Goal: Complete application form: Complete application form

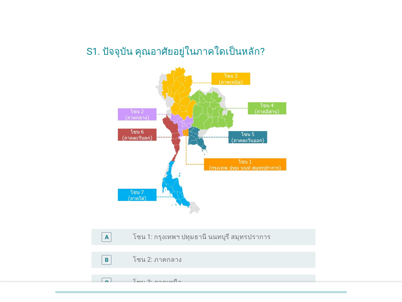
click at [161, 234] on label "โซน 1: กรุงเทพฯ ปทุมธานี นนทบุรี สมุทรปราการ" at bounding box center [201, 237] width 137 height 8
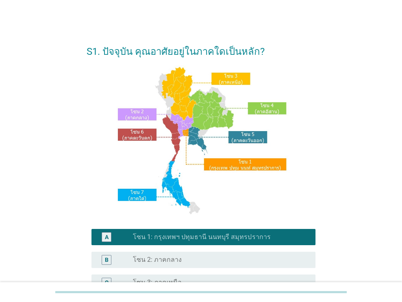
scroll to position [162, 0]
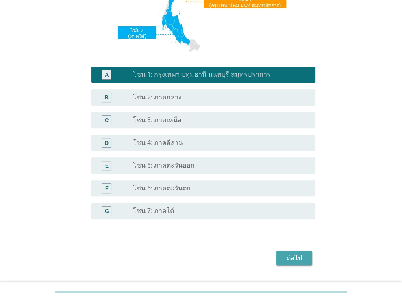
click at [296, 258] on div "ต่อไป" at bounding box center [294, 258] width 23 height 10
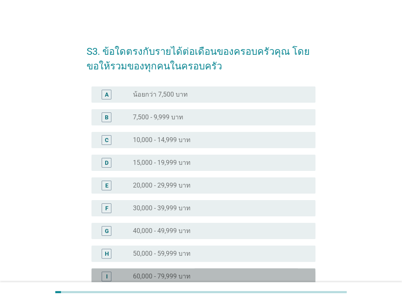
click at [185, 272] on div "radio_button_unchecked 60,000 - 79,999 บาท" at bounding box center [221, 277] width 176 height 10
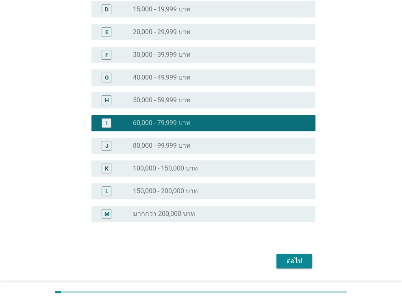
scroll to position [162, 0]
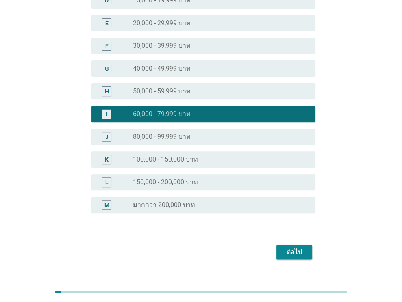
click at [292, 250] on div "ต่อไป" at bounding box center [294, 252] width 23 height 10
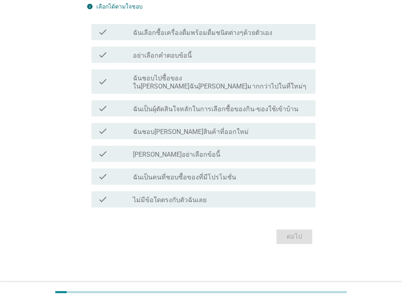
scroll to position [0, 0]
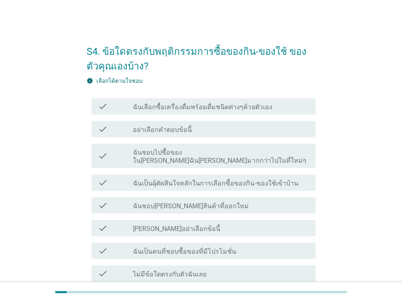
click at [167, 108] on label "ฉันเลือกซื้อเครื่องดื่มพร้อมดื่มชนิดต่างๆด้วยตัวเอง" at bounding box center [202, 107] width 139 height 8
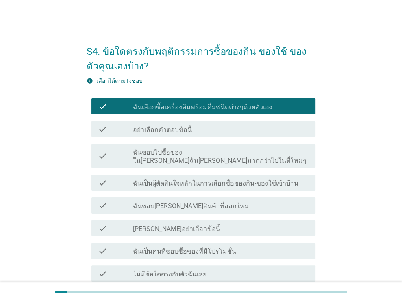
click at [209, 248] on label "ฉันเป็นคนที่ชอบซื้อของที่มีโปรโมชั่น" at bounding box center [184, 252] width 103 height 8
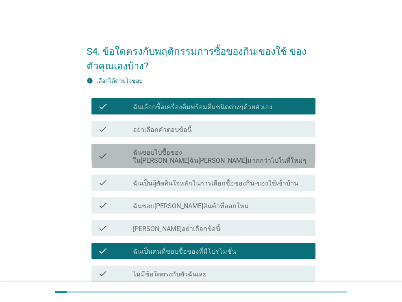
click at [227, 145] on div "check check_box_outline_blank ฉันชอบไปซื้อของใน[PERSON_NAME]ฉัน[PERSON_NAME]มาก…" at bounding box center [203, 156] width 224 height 24
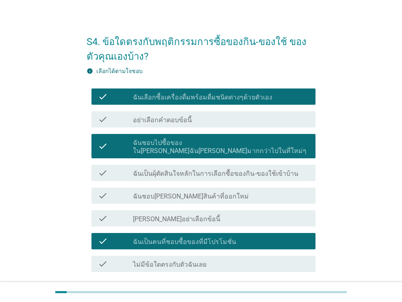
scroll to position [66, 0]
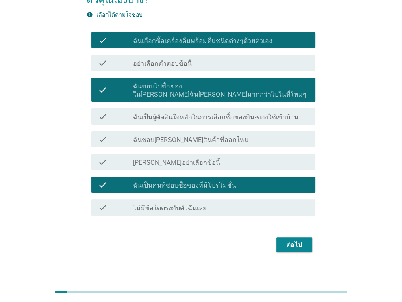
click at [301, 240] on div "ต่อไป" at bounding box center [294, 245] width 23 height 10
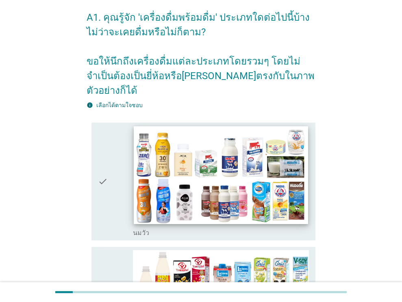
scroll to position [81, 0]
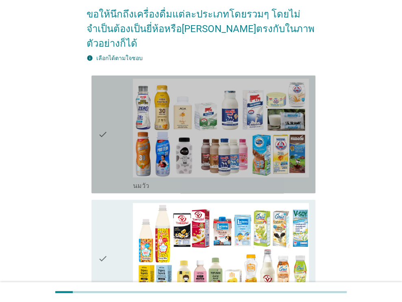
click at [104, 126] on icon "check" at bounding box center [103, 134] width 10 height 111
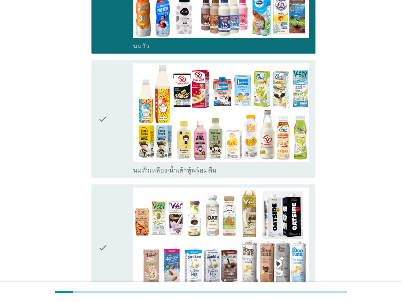
scroll to position [244, 0]
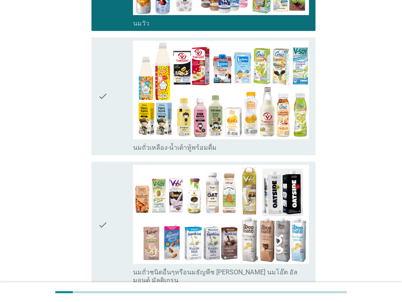
click at [110, 113] on div "check" at bounding box center [115, 96] width 35 height 111
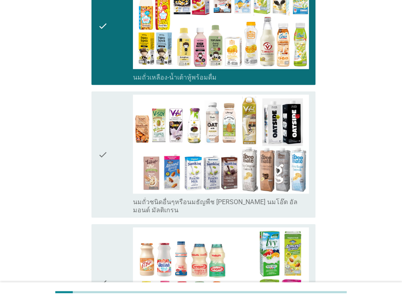
scroll to position [366, 0]
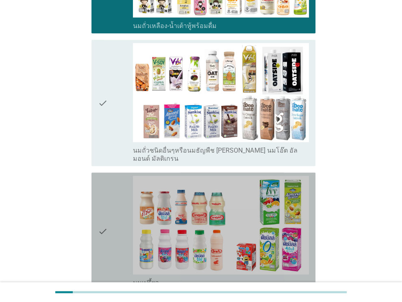
click at [106, 184] on icon "check" at bounding box center [103, 231] width 10 height 111
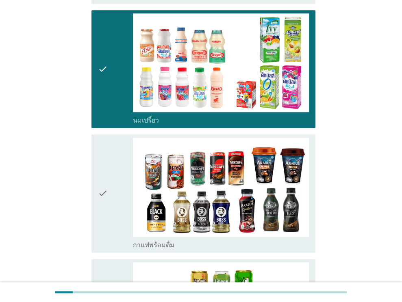
click at [106, 184] on icon "check" at bounding box center [103, 193] width 10 height 111
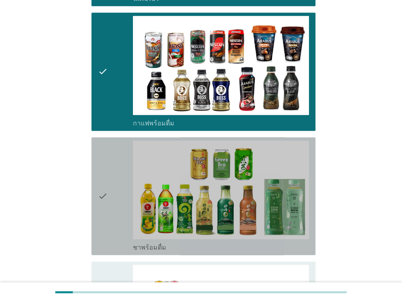
click at [106, 184] on icon "check" at bounding box center [103, 196] width 10 height 111
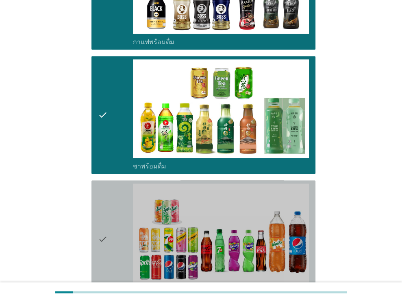
click at [106, 184] on icon "check" at bounding box center [103, 239] width 10 height 111
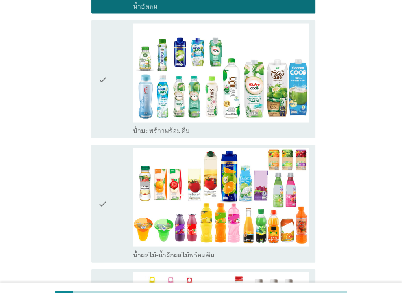
click at [106, 184] on icon "check" at bounding box center [103, 203] width 10 height 111
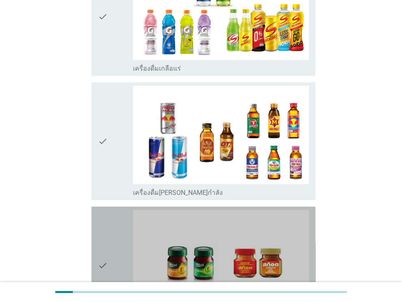
click at [112, 210] on div "check" at bounding box center [115, 265] width 35 height 111
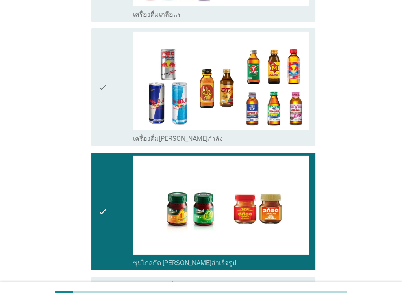
scroll to position [1690, 0]
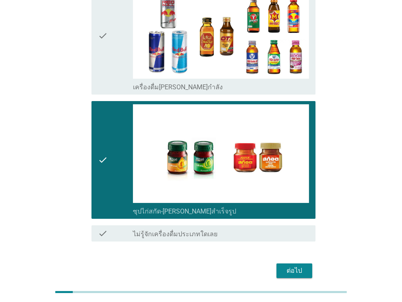
click at [304, 266] on div "ต่อไป" at bounding box center [294, 271] width 23 height 10
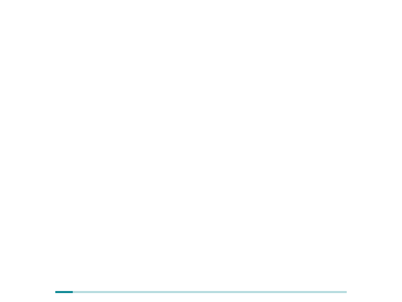
scroll to position [0, 0]
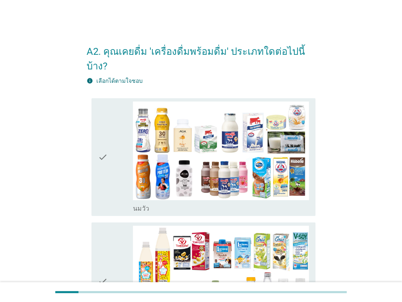
click at [106, 142] on icon "check" at bounding box center [103, 157] width 10 height 111
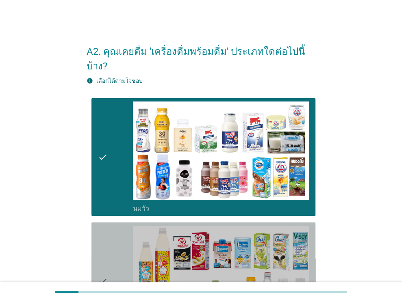
click at [115, 245] on div "check" at bounding box center [115, 281] width 35 height 111
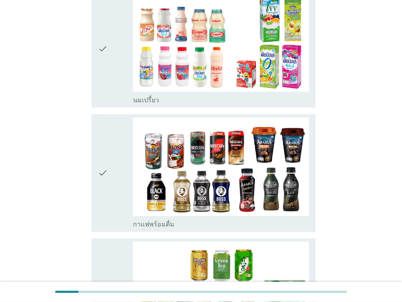
scroll to position [406, 0]
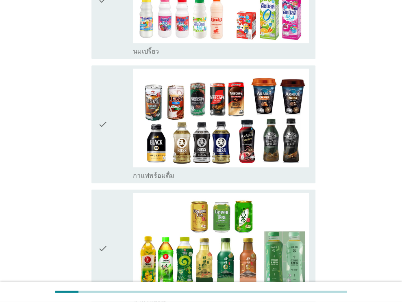
click at [83, 134] on div "A2. คุณเคยดื่ม 'เครื่องดื่มพร้อมดื่ม' ประเภทใดต่อไปนี้บ้าง? info เลือกได้ตามใจช…" at bounding box center [201, 186] width 242 height 1126
click at [111, 141] on div "check" at bounding box center [115, 124] width 35 height 111
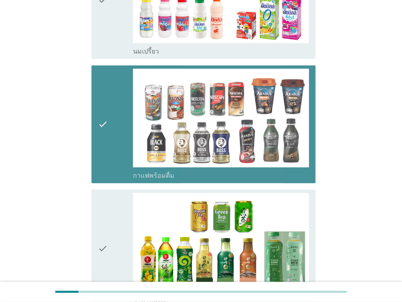
click at [112, 206] on div "check" at bounding box center [115, 248] width 35 height 111
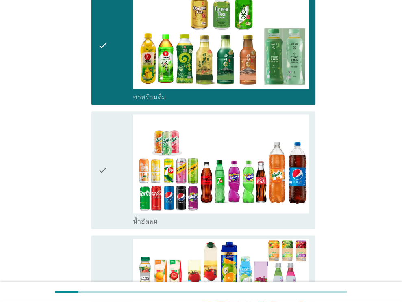
click at [106, 171] on icon "check" at bounding box center [103, 170] width 10 height 111
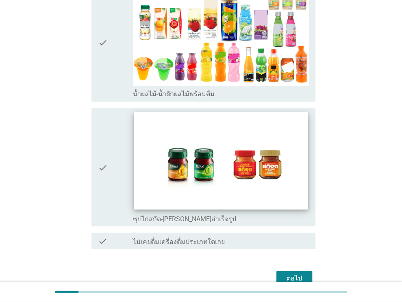
scroll to position [885, 0]
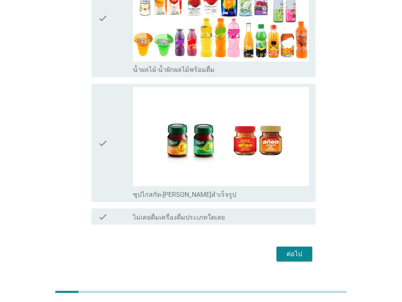
click at [112, 127] on div "check" at bounding box center [115, 142] width 35 height 111
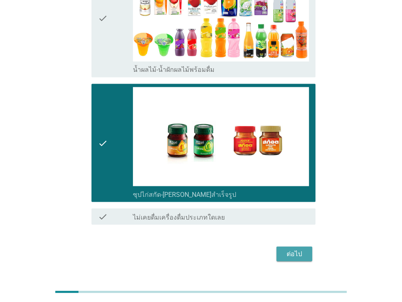
click at [303, 247] on button "ต่อไป" at bounding box center [294, 254] width 36 height 15
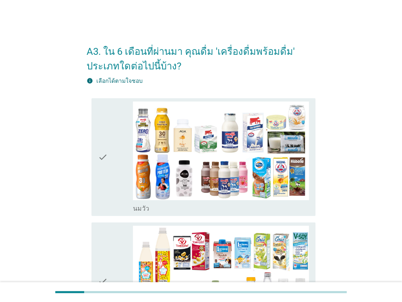
click at [128, 161] on div "check" at bounding box center [115, 157] width 35 height 111
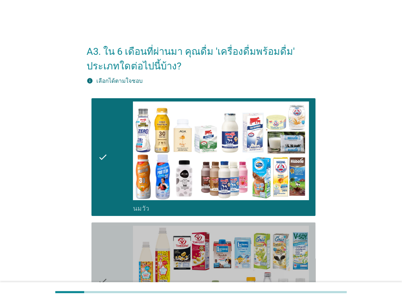
click at [115, 244] on div "check" at bounding box center [115, 281] width 35 height 111
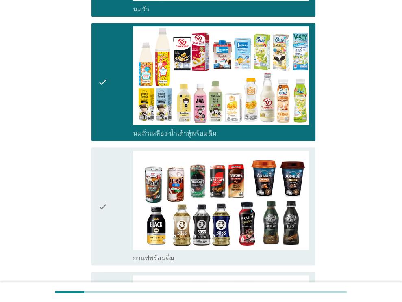
scroll to position [203, 0]
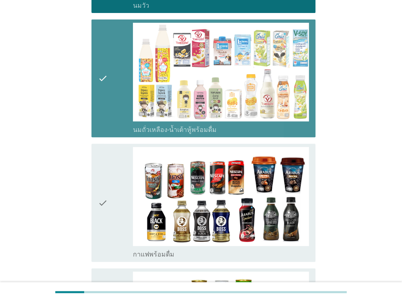
click at [120, 103] on div "check" at bounding box center [115, 78] width 35 height 111
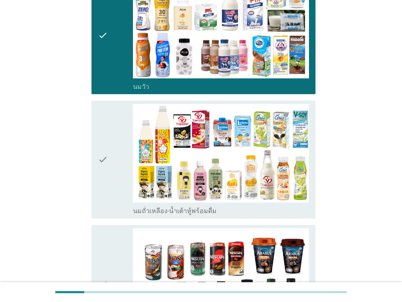
click at [121, 151] on div "check" at bounding box center [115, 159] width 35 height 111
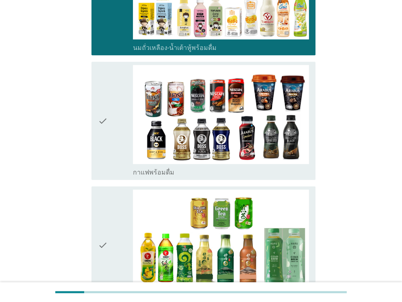
scroll to position [406, 0]
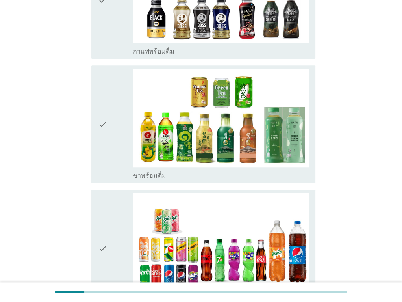
click at [121, 235] on div "check" at bounding box center [115, 248] width 35 height 111
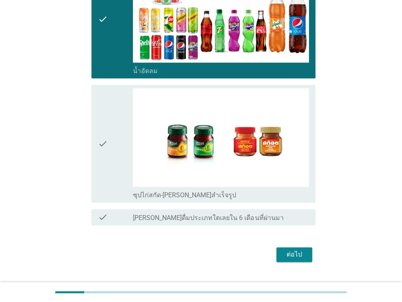
scroll to position [650, 0]
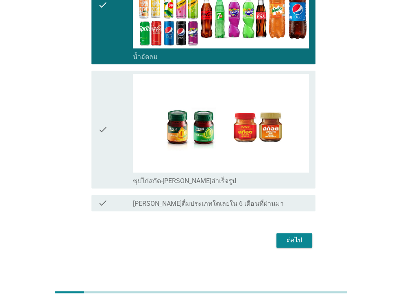
click at [297, 234] on button "ต่อไป" at bounding box center [294, 240] width 36 height 15
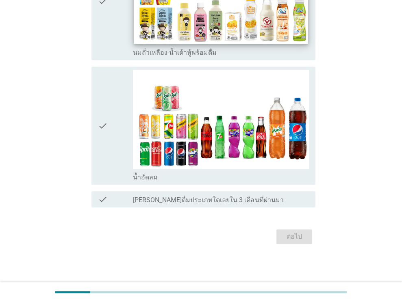
scroll to position [0, 0]
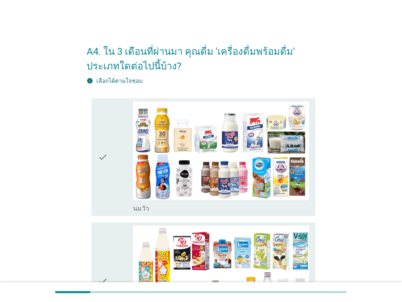
click at [104, 140] on icon "check" at bounding box center [103, 157] width 10 height 111
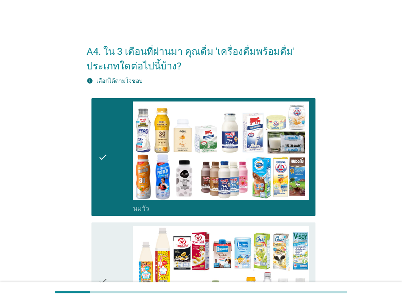
click at [115, 223] on div "check check_box_outline_blank นมถั่วเหลือง-น้ำเต้าหู้พร้อมดื่ม" at bounding box center [203, 282] width 224 height 118
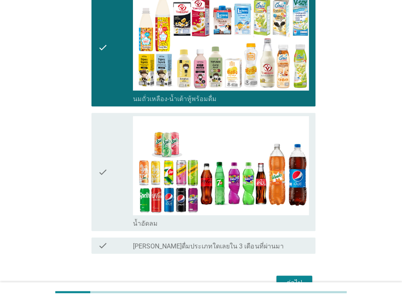
scroll to position [244, 0]
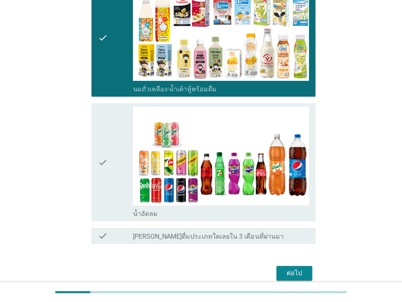
drag, startPoint x: 113, startPoint y: 187, endPoint x: 224, endPoint y: 266, distance: 136.4
click at [113, 187] on div "check" at bounding box center [115, 161] width 35 height 111
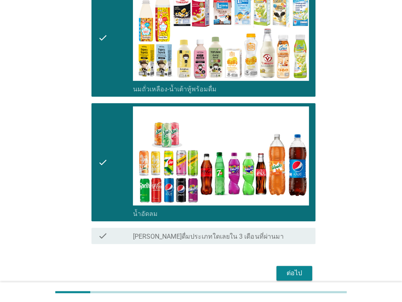
click at [297, 276] on div "ต่อไป" at bounding box center [294, 273] width 23 height 10
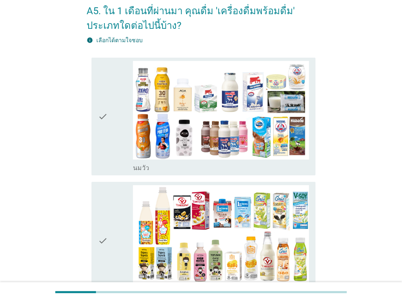
scroll to position [203, 0]
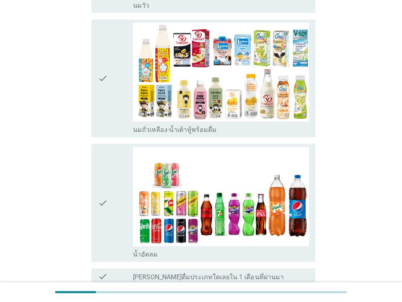
click at [127, 119] on div "check" at bounding box center [115, 78] width 35 height 111
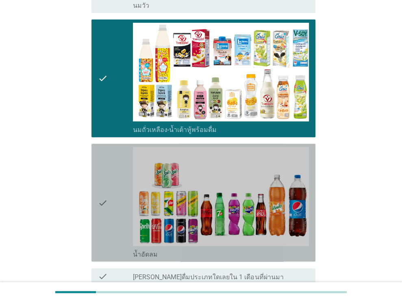
click at [127, 201] on div "check" at bounding box center [115, 202] width 35 height 111
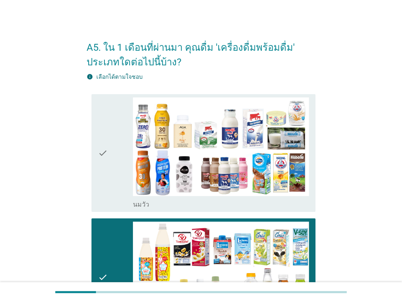
scroll to position [0, 0]
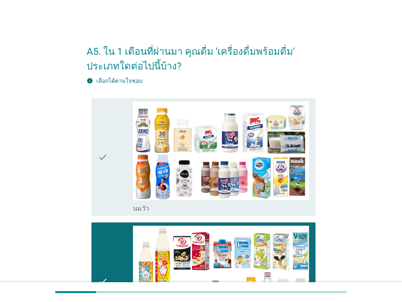
click at [106, 151] on icon "check" at bounding box center [103, 157] width 10 height 111
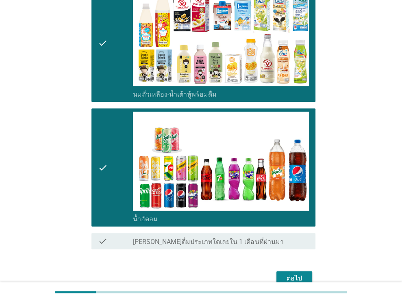
scroll to position [279, 0]
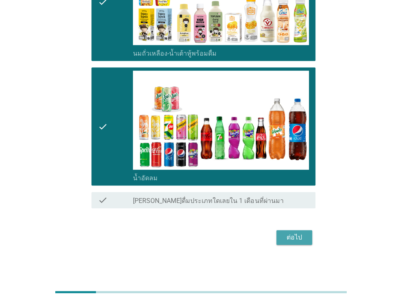
click at [293, 236] on div "ต่อไป" at bounding box center [294, 238] width 23 height 10
